Goal: Information Seeking & Learning: Learn about a topic

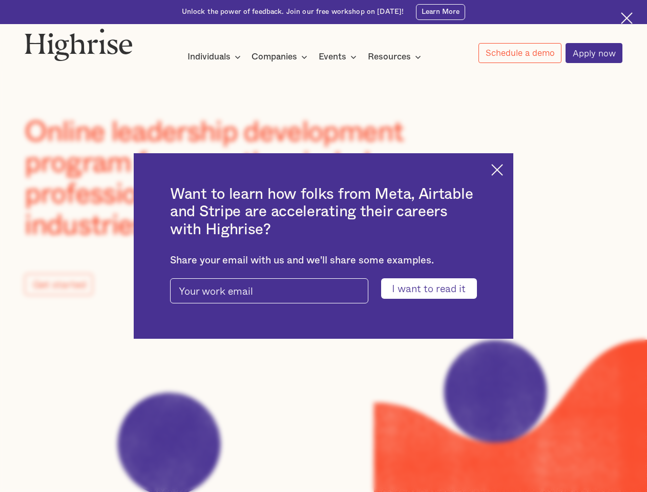
click at [435, 289] on input "I want to read it" at bounding box center [429, 288] width 96 height 20
click at [503, 168] on img at bounding box center [497, 170] width 12 height 12
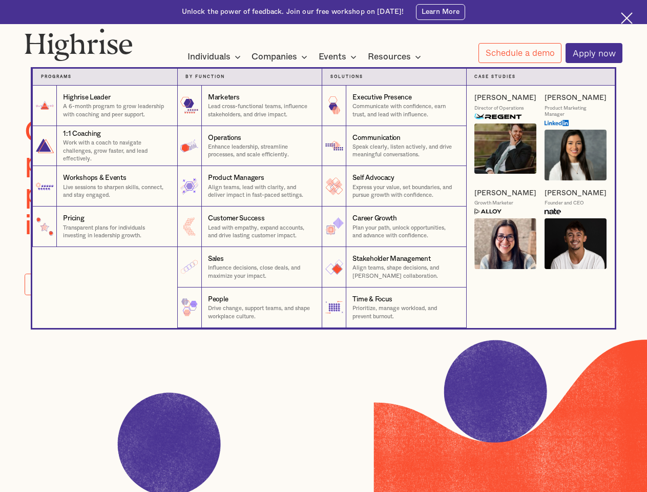
click at [214, 58] on div "Individuals Programs 1 Highrise Leader A 6-month program to grow leadership wit…" at bounding box center [215, 56] width 56 height 13
click at [281, 58] on nav "Programs 1 Highrise Leader A 6-month program to grow leadership with coaching a…" at bounding box center [323, 189] width 615 height 275
click at [340, 58] on nav "Programs 1 Highrise Leader A 6-month program to grow leadership with coaching a…" at bounding box center [323, 189] width 615 height 275
click at [397, 58] on nav "Programs 1 Highrise Leader A 6-month program to grow leadership with coaching a…" at bounding box center [323, 189] width 615 height 275
click at [519, 54] on nav "Programs 1 Highrise Leader A 6-month program to grow leadership with coaching a…" at bounding box center [323, 189] width 615 height 275
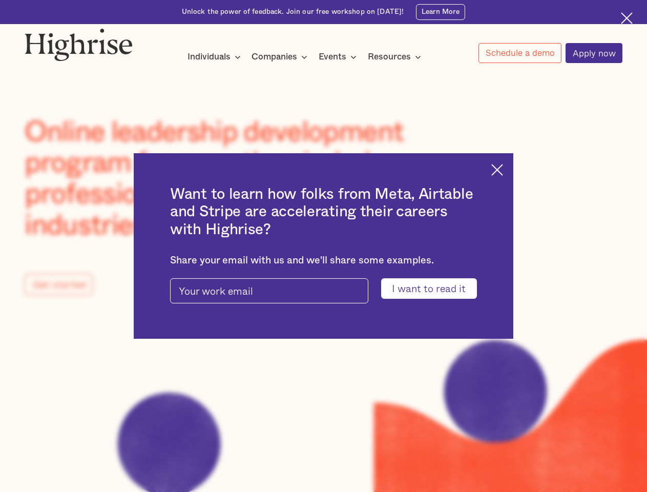
click at [435, 289] on input "I want to read it" at bounding box center [429, 288] width 96 height 20
click at [503, 168] on img at bounding box center [497, 170] width 12 height 12
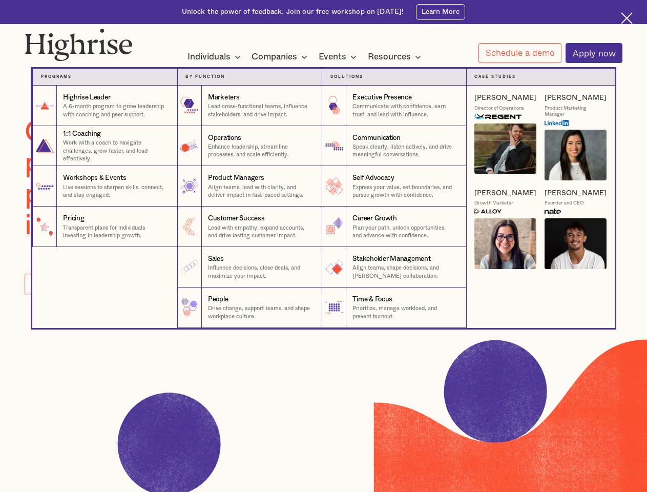
click at [214, 58] on div "Individuals Programs 1 Highrise Leader A 6-month program to grow leadership wit…" at bounding box center [215, 56] width 56 height 13
click at [281, 58] on nav "Programs 1 Highrise Leader A 6-month program to grow leadership with coaching a…" at bounding box center [323, 189] width 615 height 275
click at [340, 58] on nav "Programs 1 Highrise Leader A 6-month program to grow leadership with coaching a…" at bounding box center [323, 189] width 615 height 275
click at [397, 58] on nav "Programs 1 Highrise Leader A 6-month program to grow leadership with coaching a…" at bounding box center [323, 189] width 615 height 275
click at [519, 54] on nav "Programs 1 Highrise Leader A 6-month program to grow leadership with coaching a…" at bounding box center [323, 189] width 615 height 275
